Goal: Transaction & Acquisition: Obtain resource

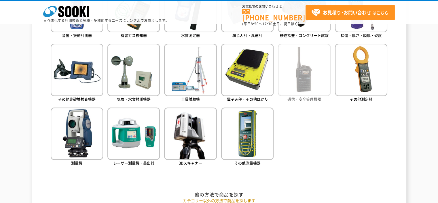
scroll to position [288, 0]
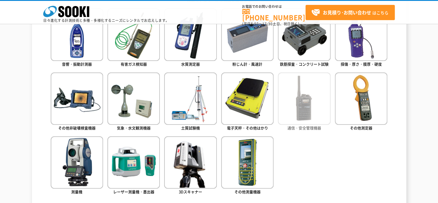
click at [315, 96] on img at bounding box center [304, 99] width 52 height 52
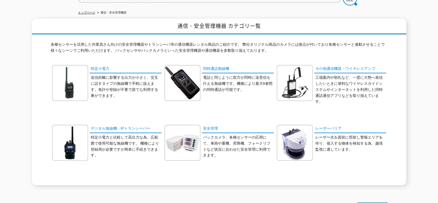
scroll to position [86, 0]
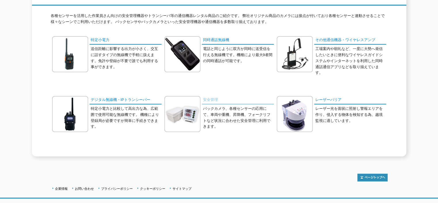
click at [216, 96] on link "安全管理" at bounding box center [238, 100] width 72 height 8
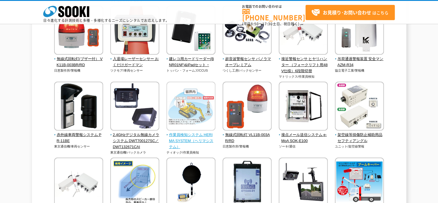
scroll to position [748, 0]
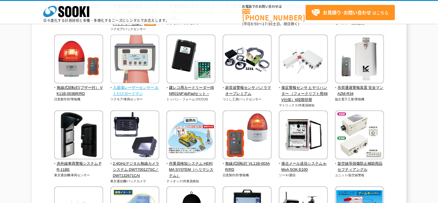
click at [119, 88] on span "入退場レーザーセンサー おくだけガードマン" at bounding box center [134, 91] width 49 height 12
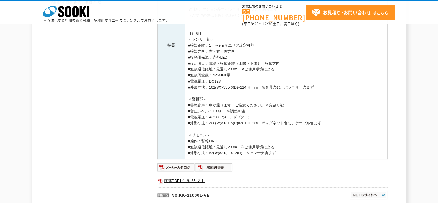
scroll to position [230, 0]
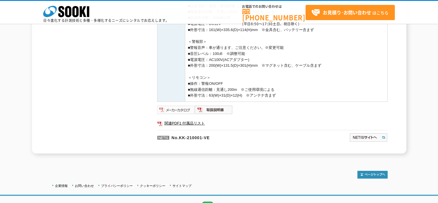
click at [181, 108] on img at bounding box center [176, 109] width 38 height 9
